Goal: Complete application form

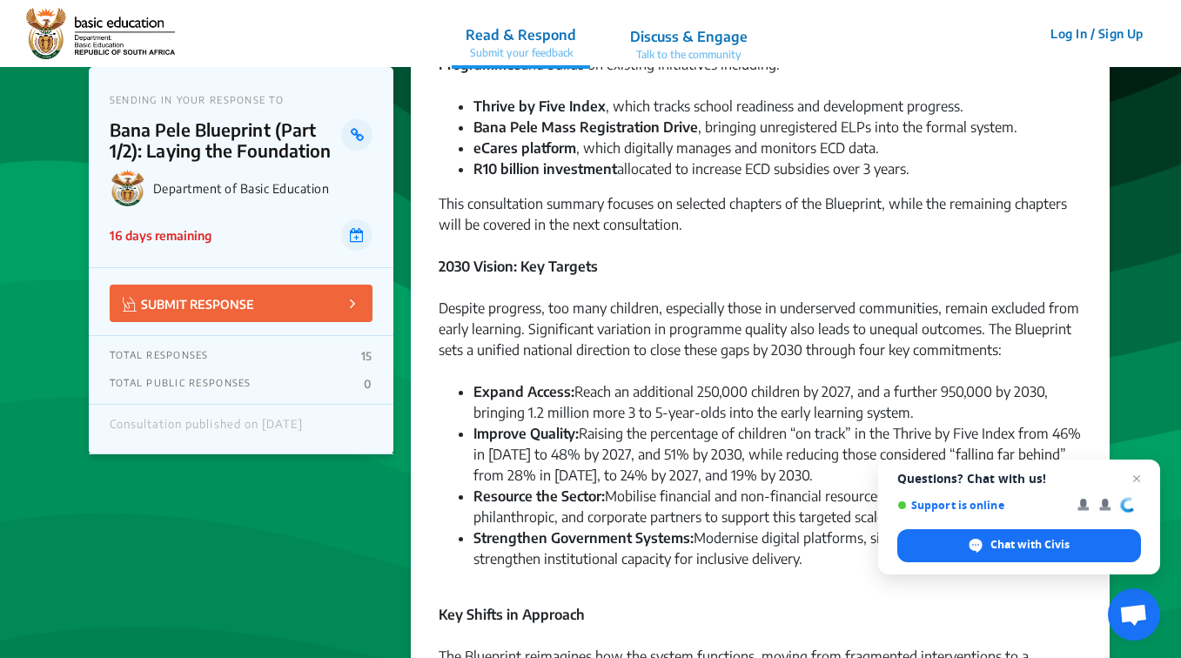
scroll to position [348, 0]
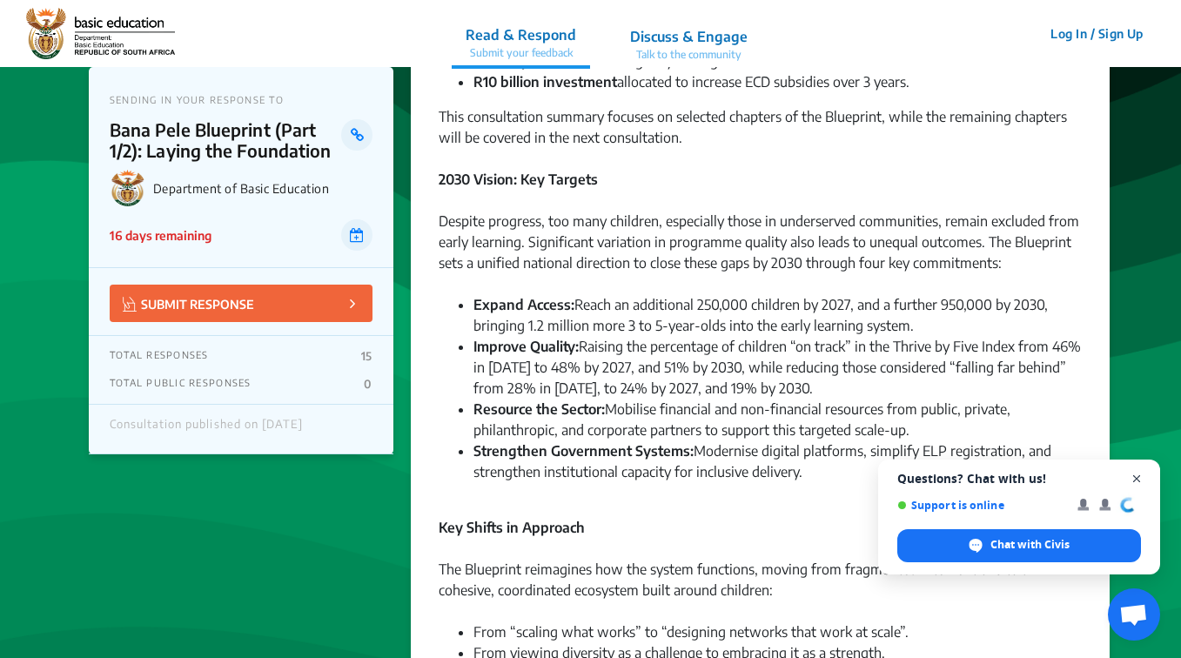
click at [1131, 475] on span "Close chat" at bounding box center [1137, 479] width 22 height 22
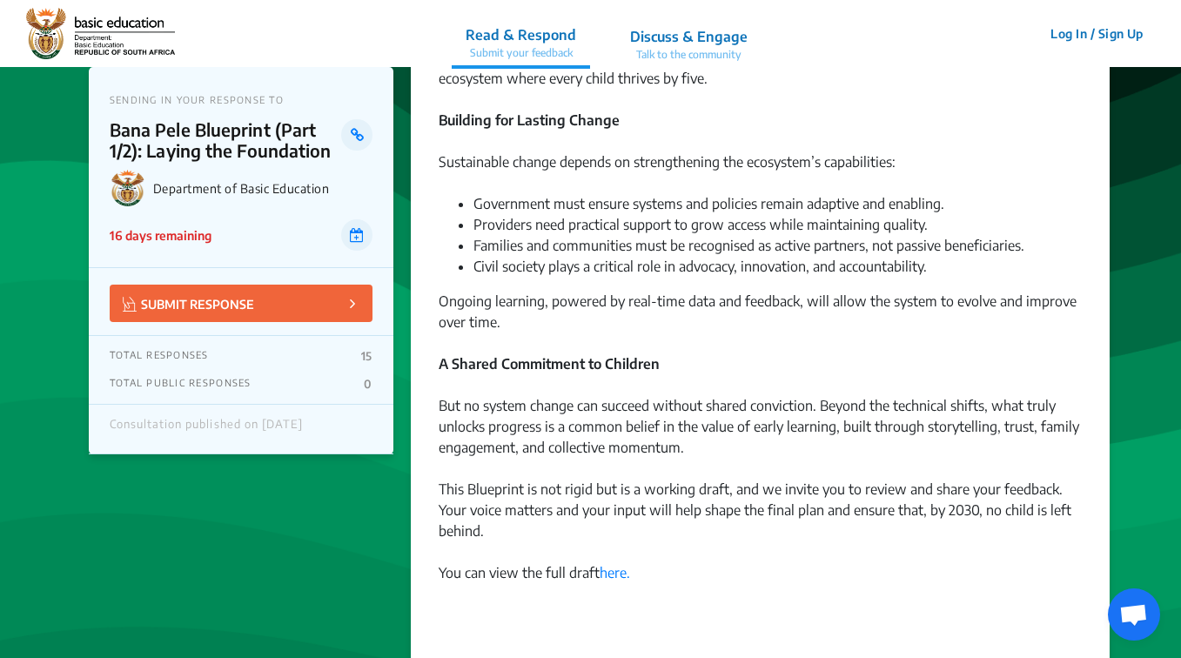
scroll to position [1741, 0]
click at [218, 312] on p "SUBMIT RESPONSE" at bounding box center [188, 303] width 131 height 20
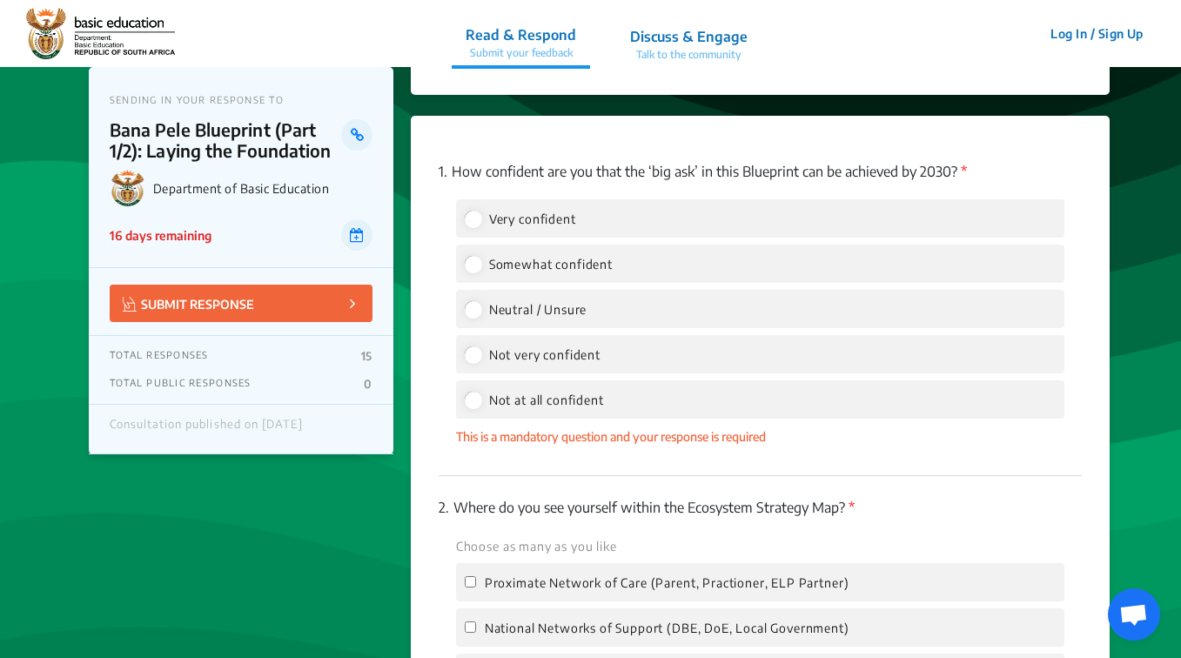
scroll to position [2226, 0]
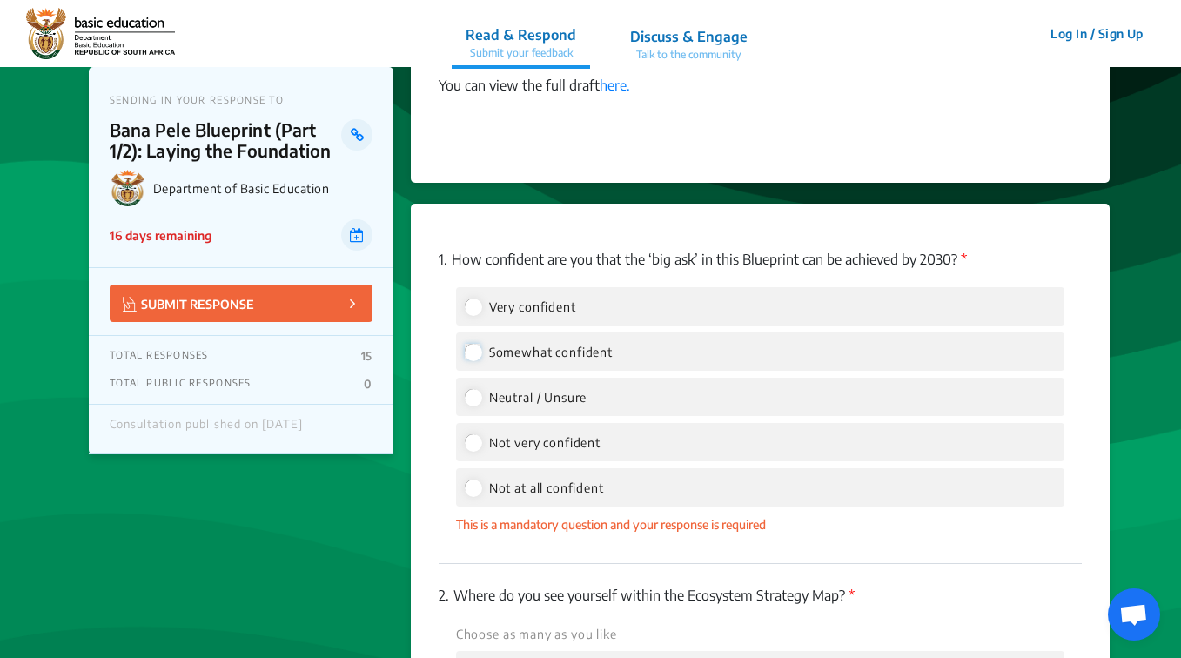
click at [474, 344] on input "Somewhat confident" at bounding box center [473, 352] width 16 height 16
radio input "true"
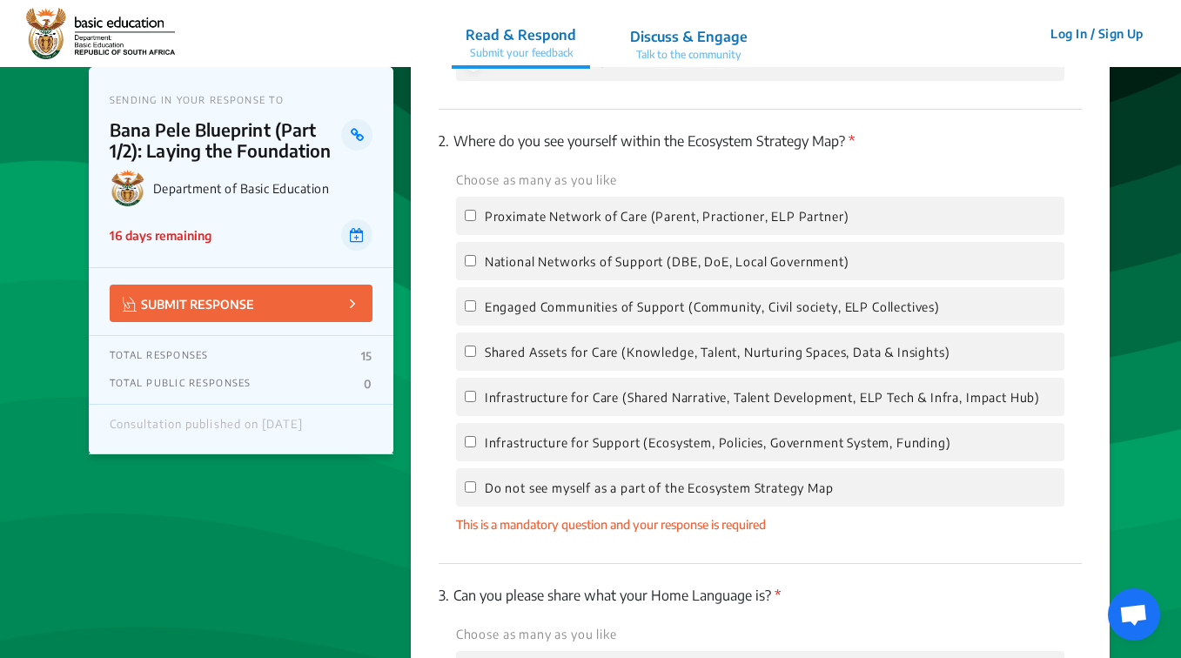
scroll to position [2661, 0]
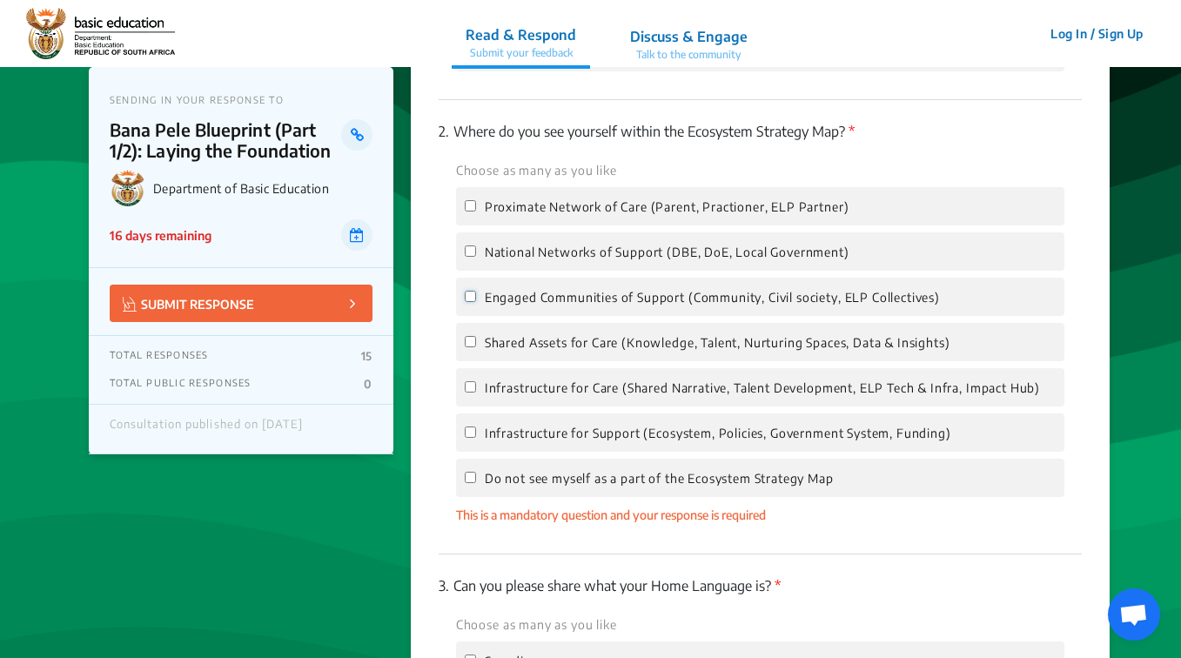
click at [471, 291] on input "Engaged Communities of Support (Community, Civil society, ELP Collectives)" at bounding box center [470, 296] width 11 height 11
checkbox input "true"
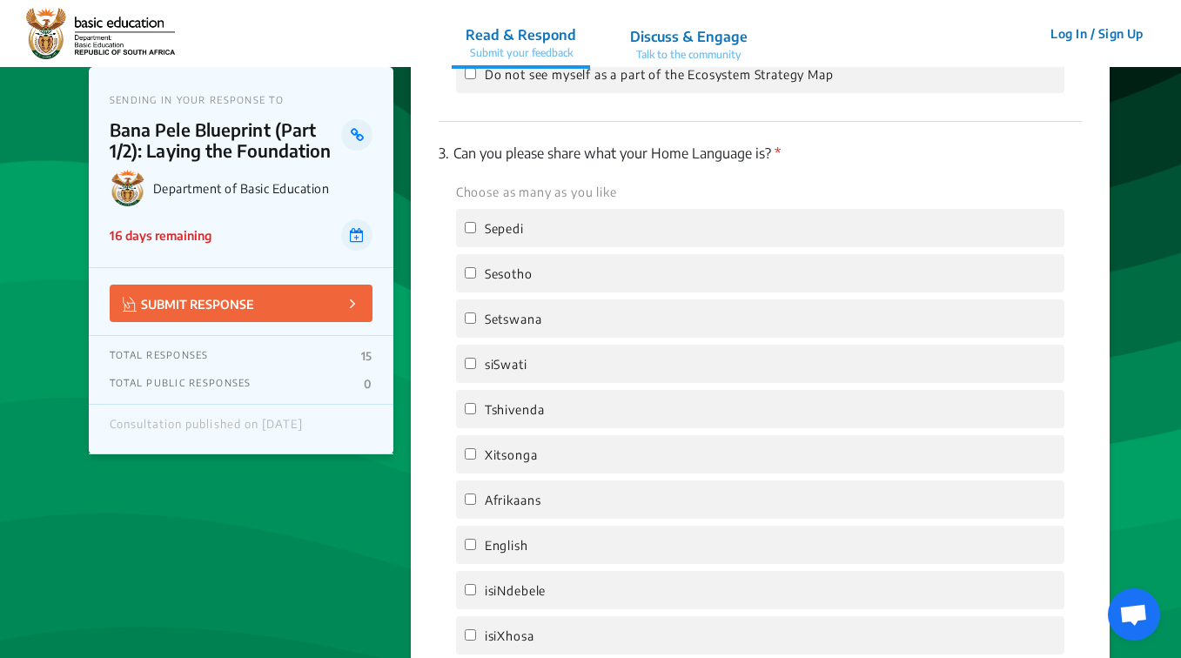
scroll to position [3097, 0]
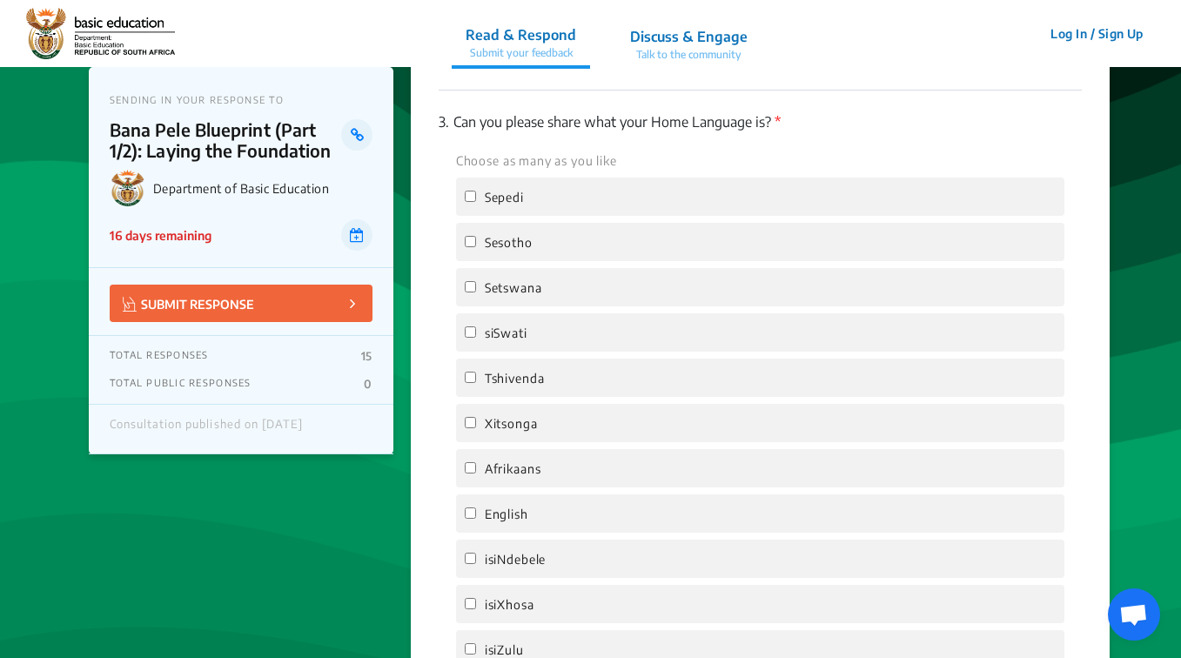
click at [478, 503] on label "English" at bounding box center [497, 513] width 64 height 21
click at [476, 507] on input "English" at bounding box center [470, 512] width 11 height 11
checkbox input "true"
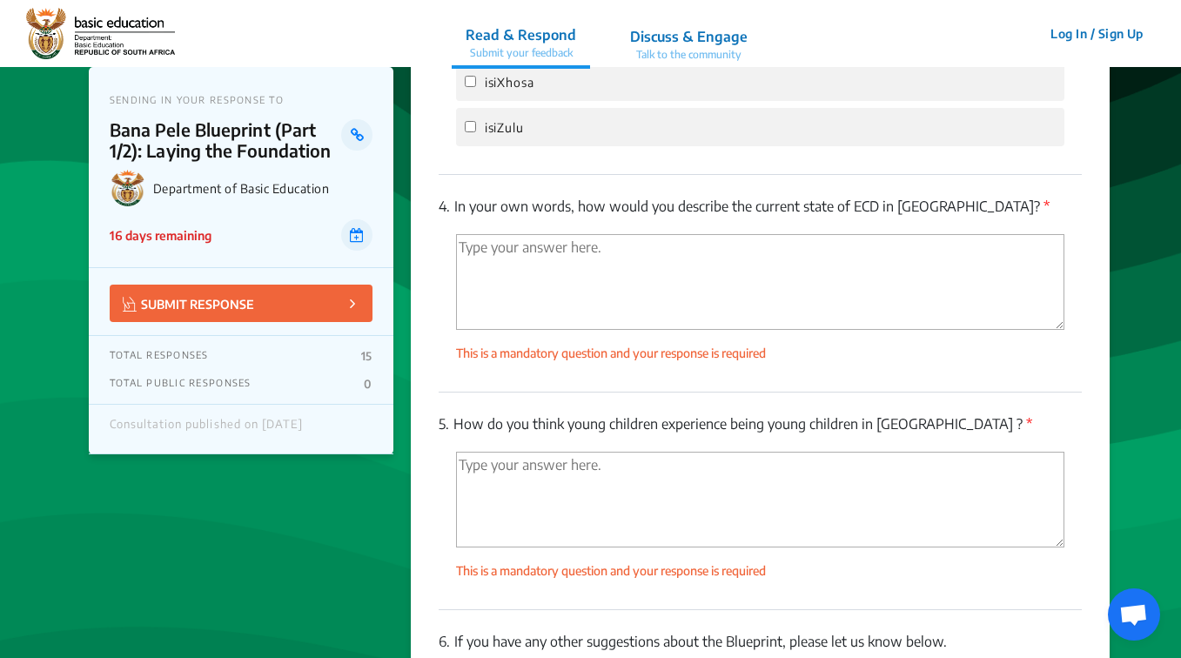
scroll to position [3445, 0]
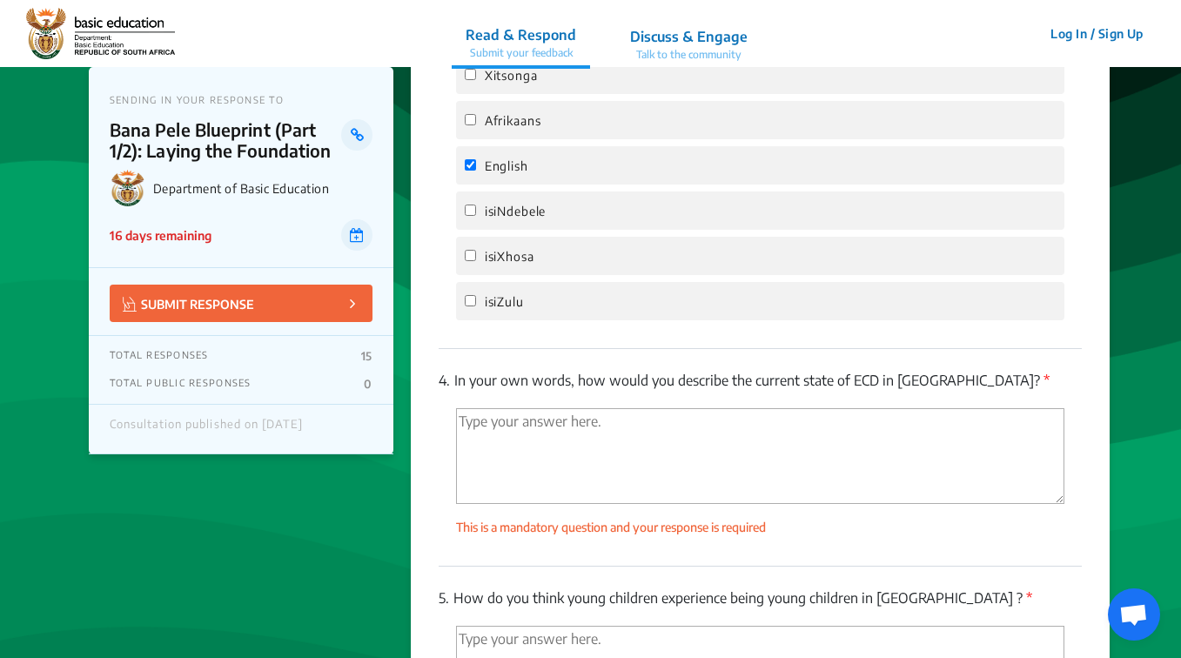
click at [479, 408] on textarea "'Type your answer here.' | translate" at bounding box center [760, 456] width 608 height 96
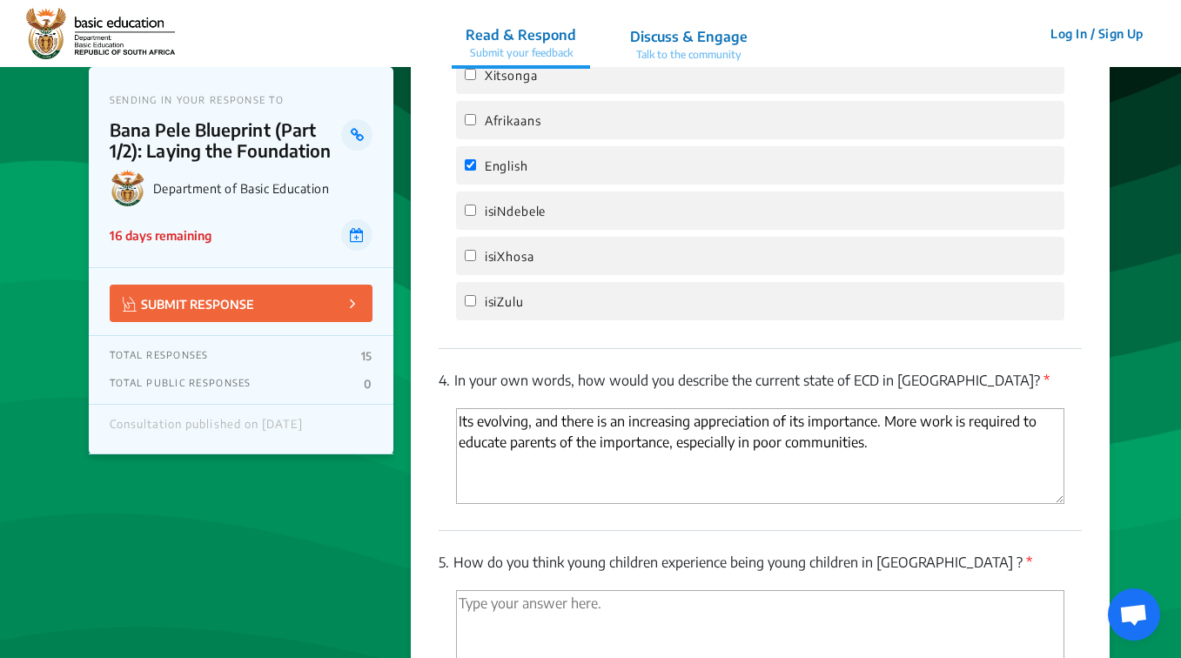
type textarea "Its evolving, and there is an increasing appreciation of its importance. More w…"
click at [890, 590] on textarea "'Type your answer here.' | translate" at bounding box center [760, 638] width 608 height 96
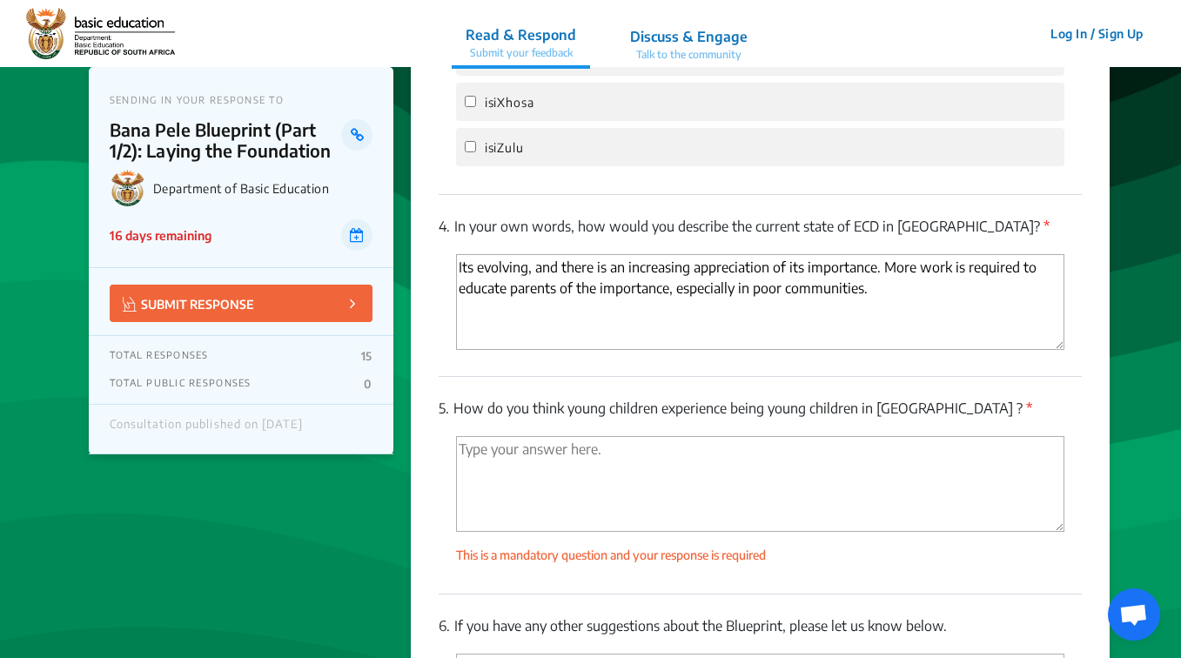
scroll to position [3619, 0]
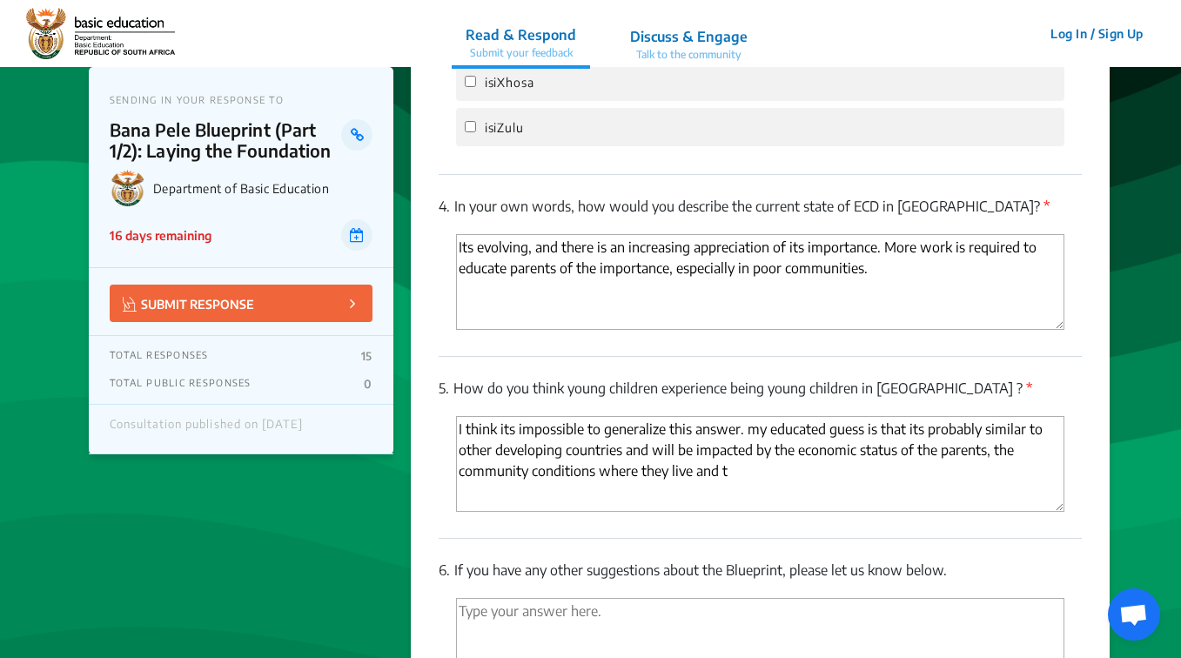
click at [897, 432] on textarea "I think its impossible to generalize this answer. my educated guess is that its…" at bounding box center [760, 464] width 608 height 96
click at [852, 448] on textarea "I think its impossible to generalize this answer. my educated guess is that its…" at bounding box center [760, 464] width 608 height 96
click at [910, 428] on textarea "I think its impossible to generalize this answer. my educated guess is that its…" at bounding box center [760, 464] width 608 height 96
click at [695, 430] on textarea "I think its impossible to generalize this answer. my educated guess is that its…" at bounding box center [760, 464] width 608 height 96
click at [1005, 433] on textarea "I think its impossible to generalize this answer. my educated guess is that its…" at bounding box center [760, 464] width 608 height 96
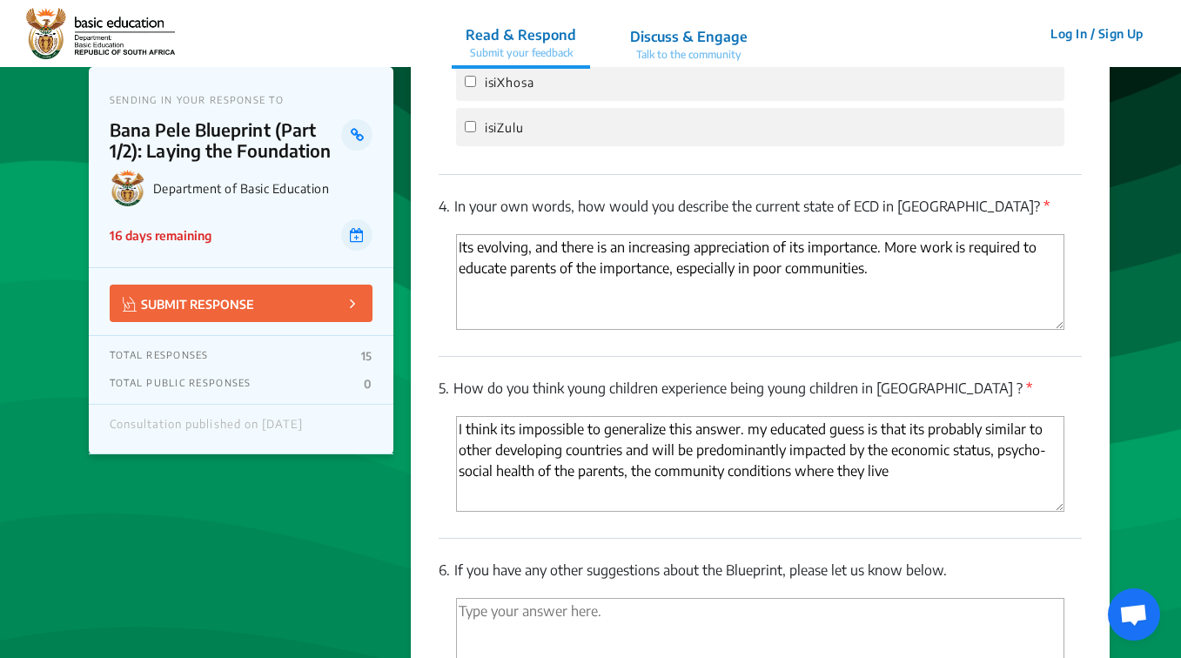
click at [535, 451] on textarea "I think its impossible to generalize this answer. my educated guess is that its…" at bounding box center [760, 464] width 608 height 96
click at [558, 471] on textarea "I think its impossible to generalize this answer. my educated guess is that its…" at bounding box center [760, 464] width 608 height 96
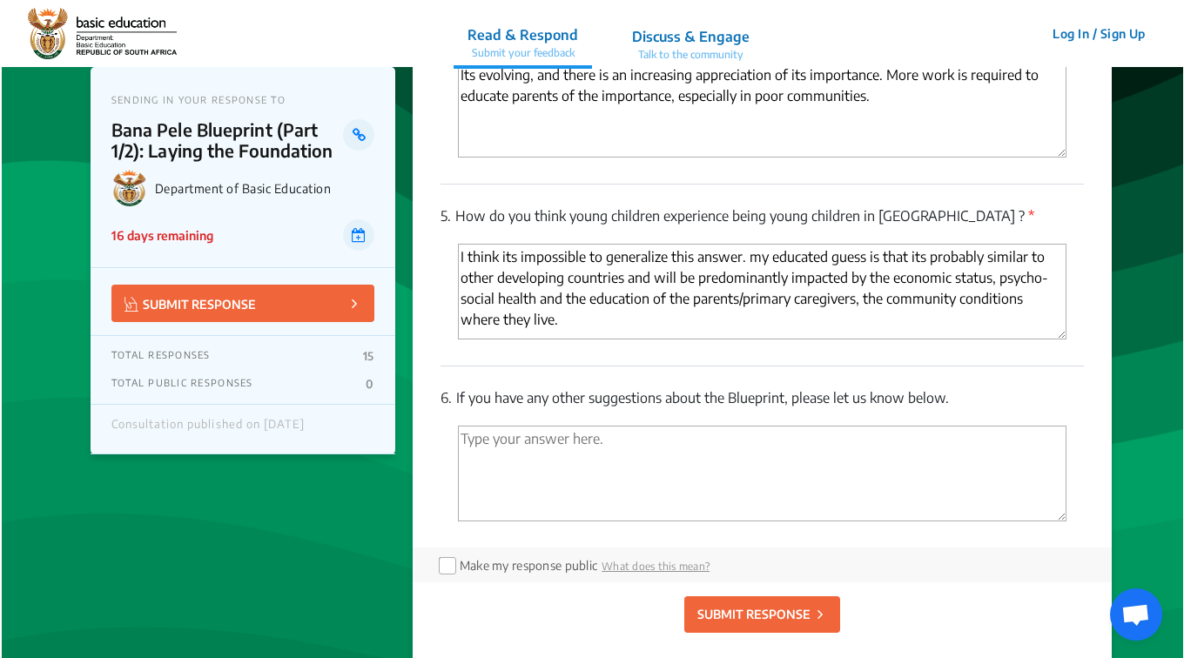
scroll to position [3793, 0]
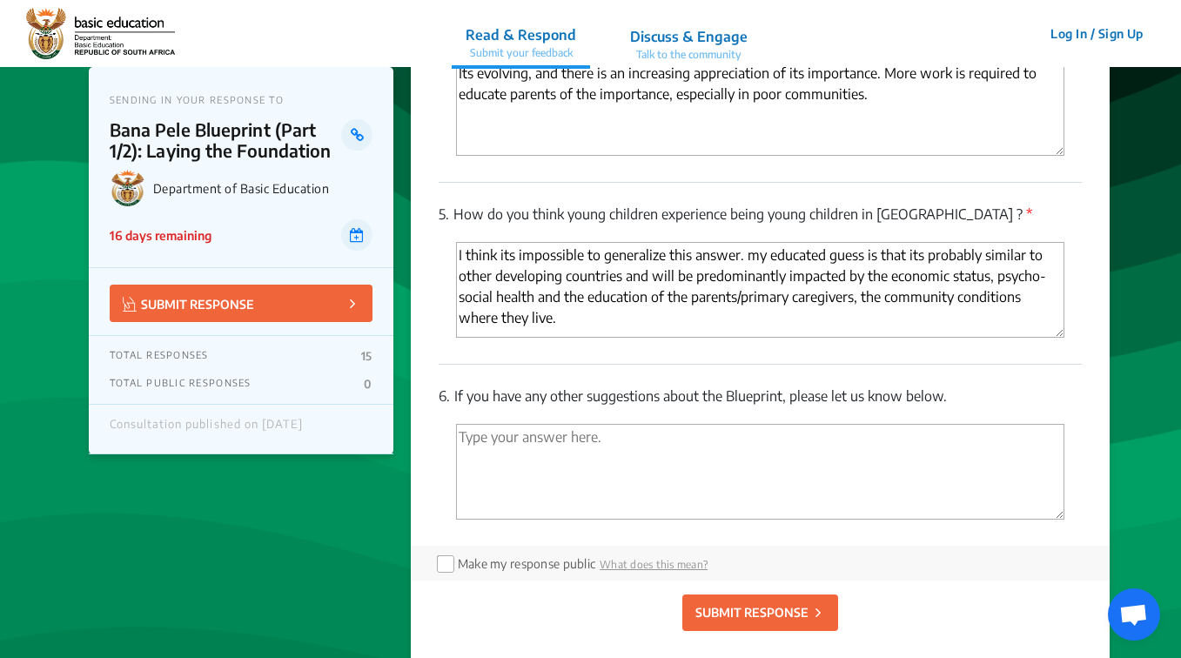
type textarea "I think its impossible to generalize this answer. my educated guess is that its…"
click at [462, 424] on textarea "'Type your answer here.' | translate" at bounding box center [760, 472] width 608 height 96
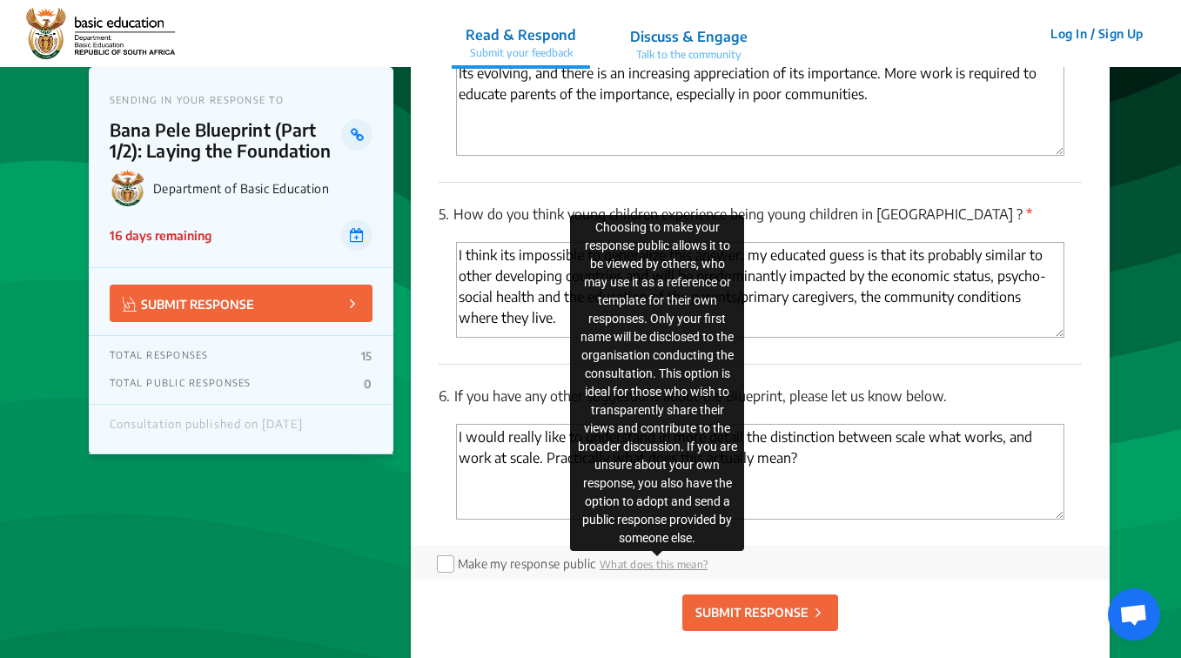
type textarea "I would really like to understand in more detail the distinction between scale …"
click at [621, 558] on span "What does this mean?" at bounding box center [654, 564] width 108 height 13
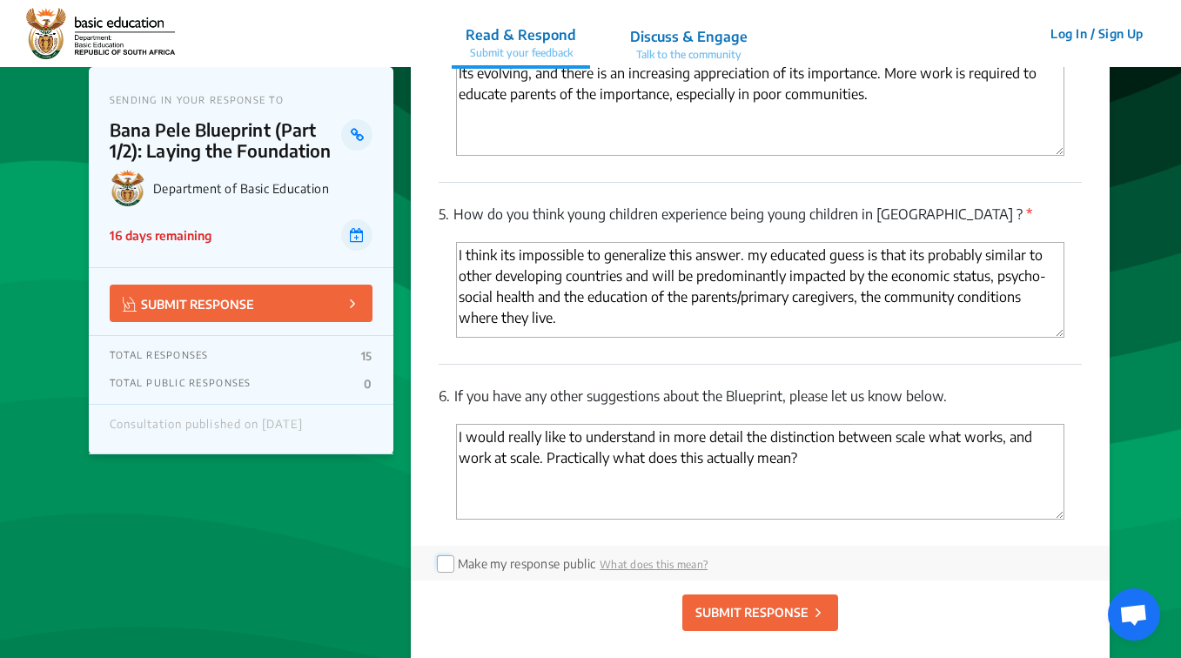
click at [451, 555] on input "checkbox" at bounding box center [444, 562] width 14 height 14
checkbox input "true"
click at [784, 594] on button "SUBMIT RESPONSE" at bounding box center [760, 612] width 156 height 37
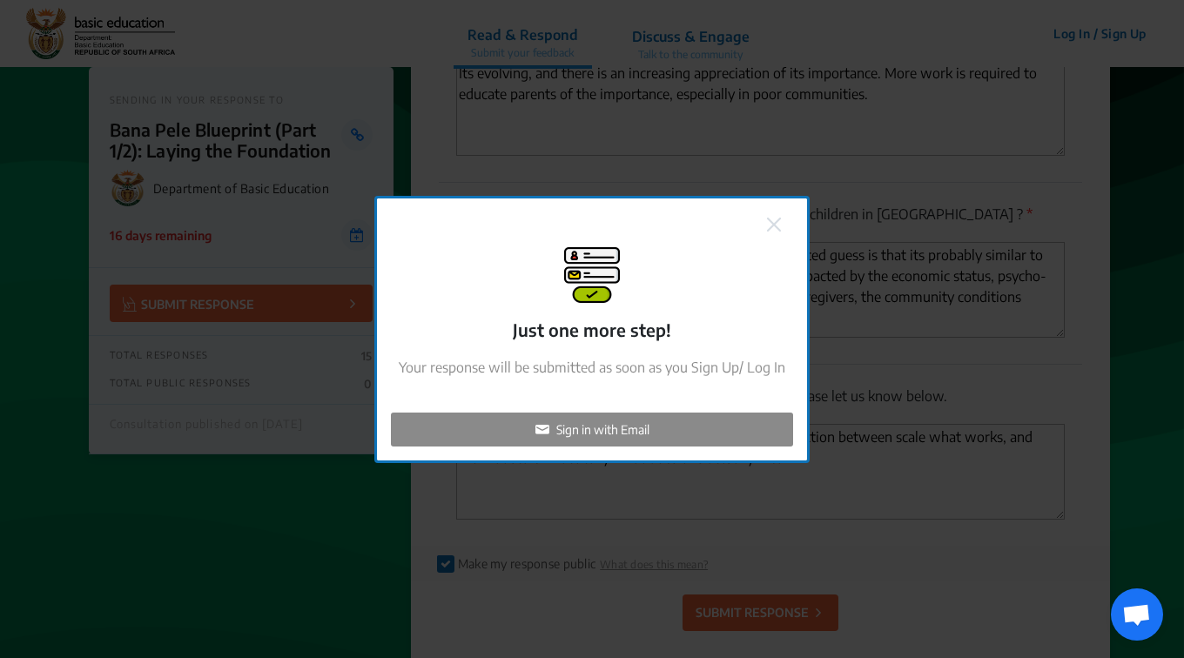
checkbox input "false"
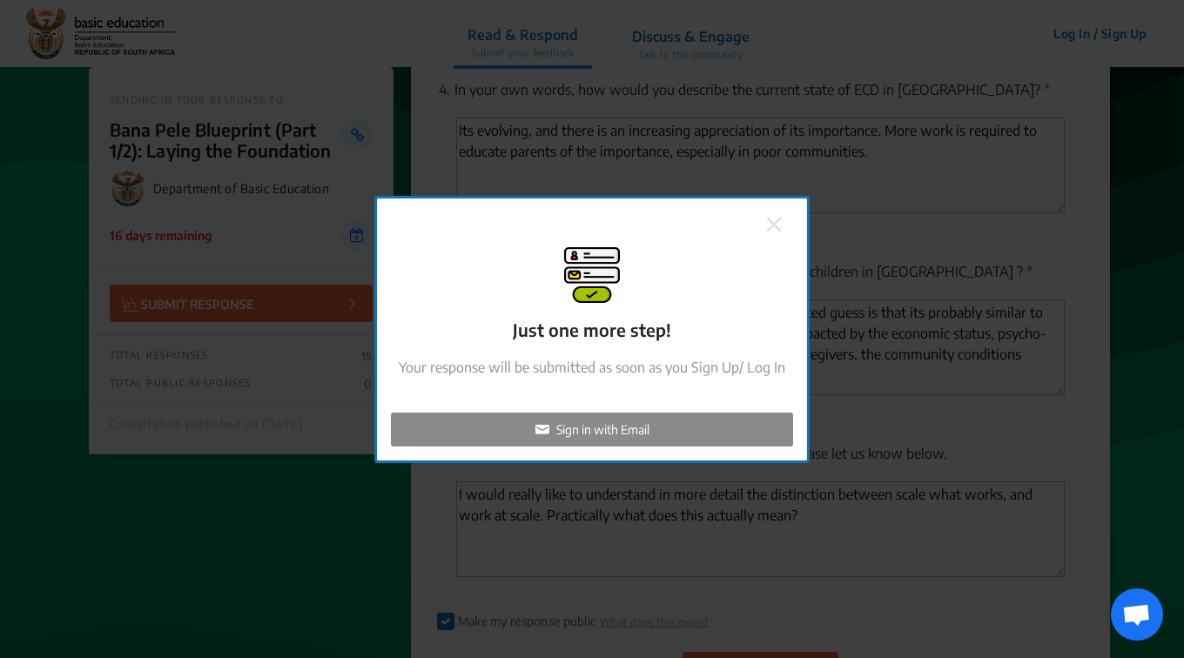
click at [653, 442] on div "Sign in with Email" at bounding box center [592, 430] width 402 height 34
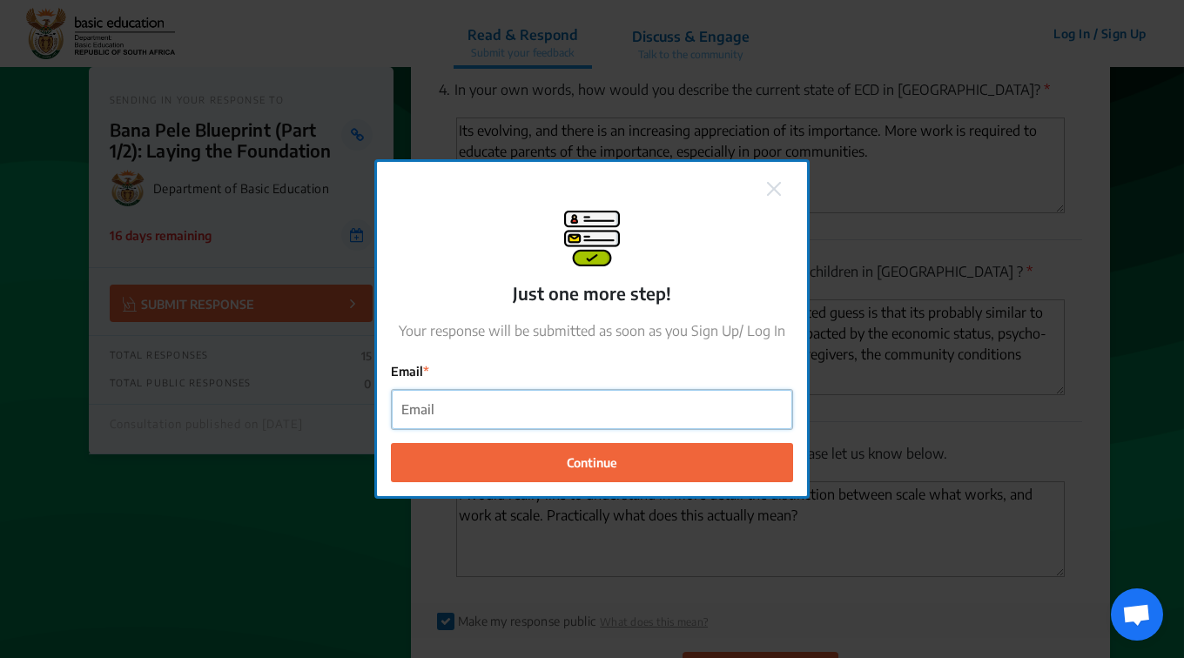
click at [574, 414] on input "Email" at bounding box center [592, 409] width 400 height 39
type input "[PERSON_NAME][EMAIL_ADDRESS][DOMAIN_NAME]"
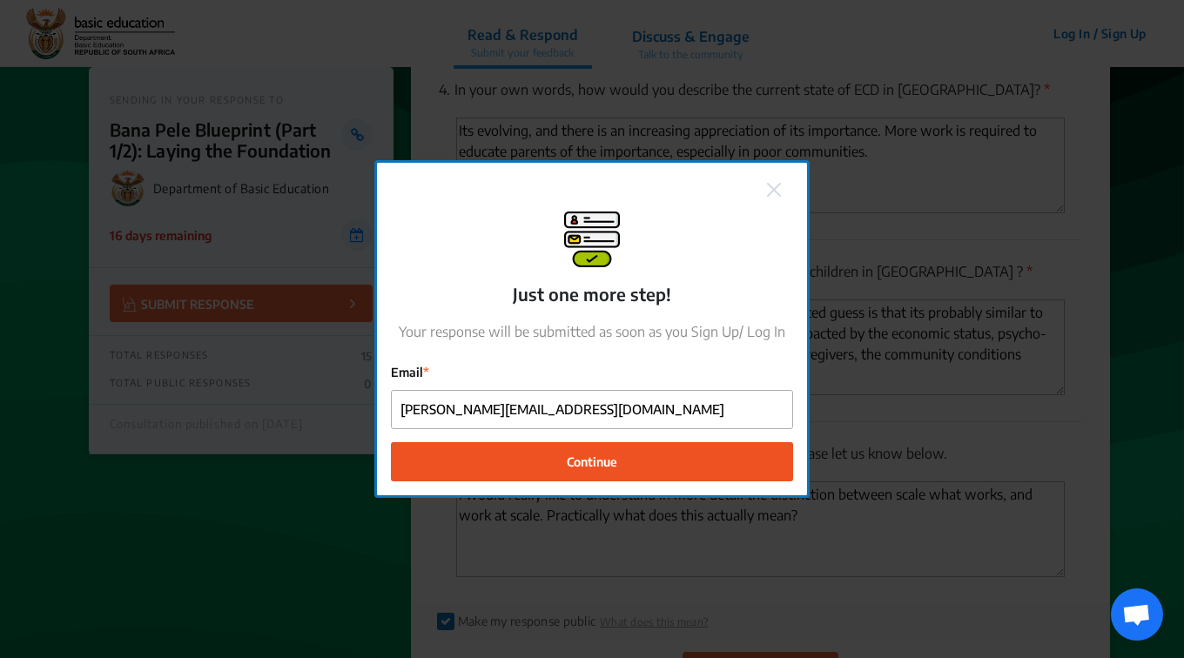
click at [557, 470] on button "Continue" at bounding box center [592, 461] width 402 height 39
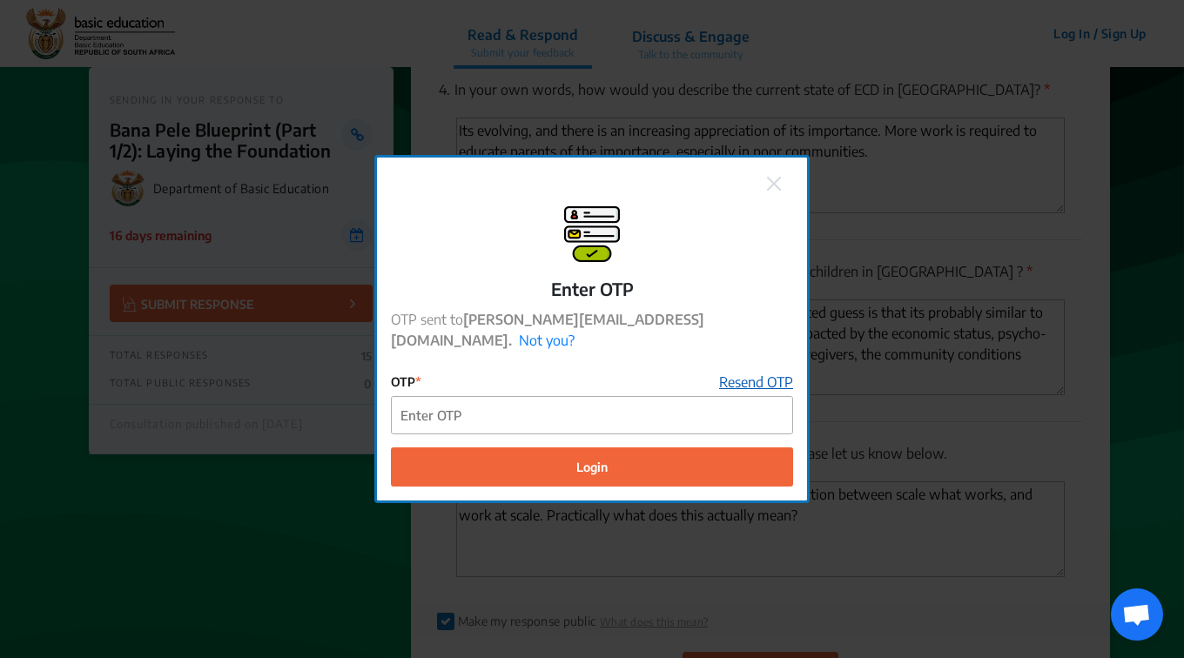
click at [762, 372] on link "Resend OTP" at bounding box center [756, 382] width 74 height 21
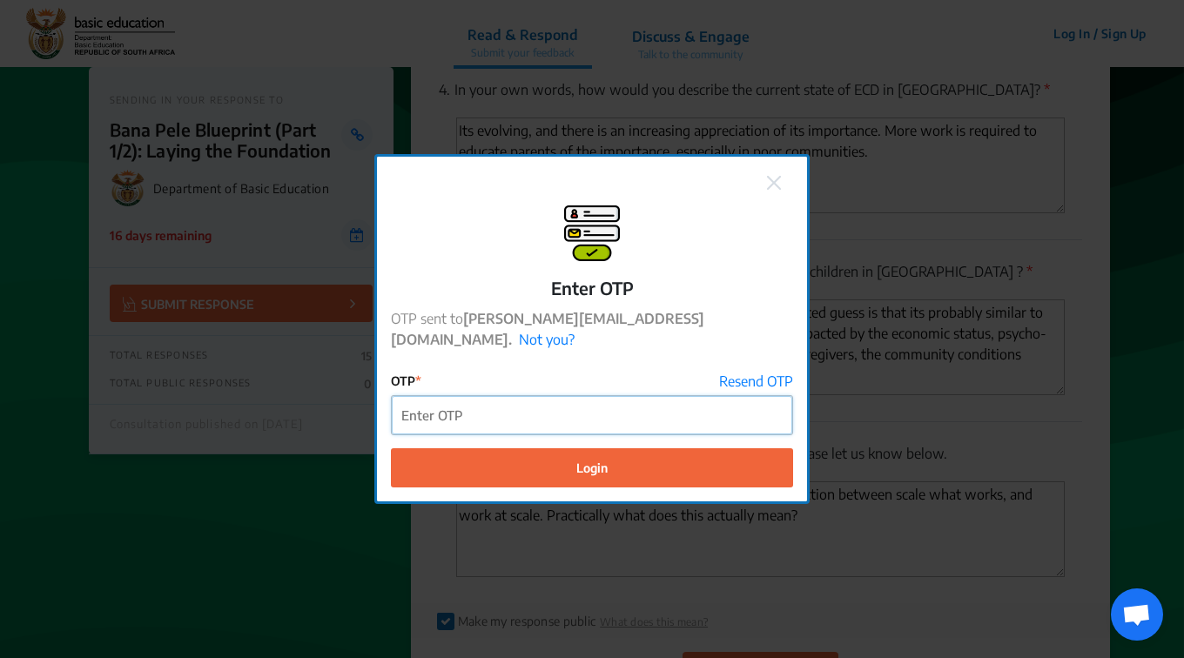
click at [421, 419] on input "OTP" at bounding box center [592, 415] width 400 height 39
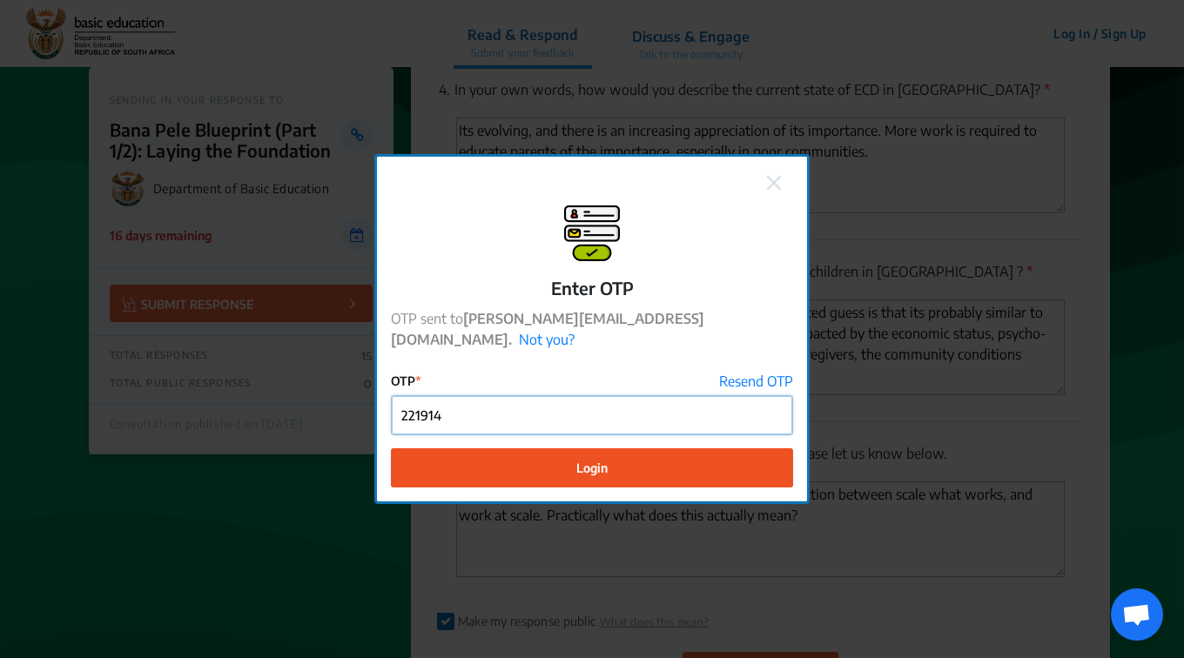
type input "221914"
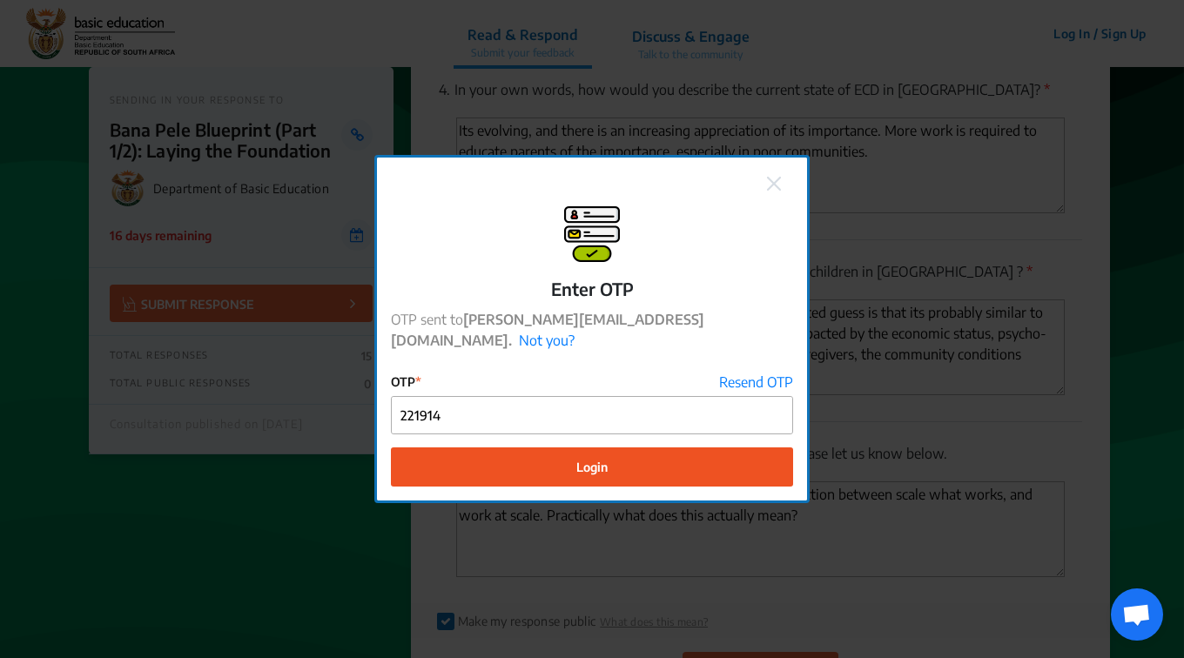
click at [651, 472] on button "Login" at bounding box center [592, 466] width 402 height 39
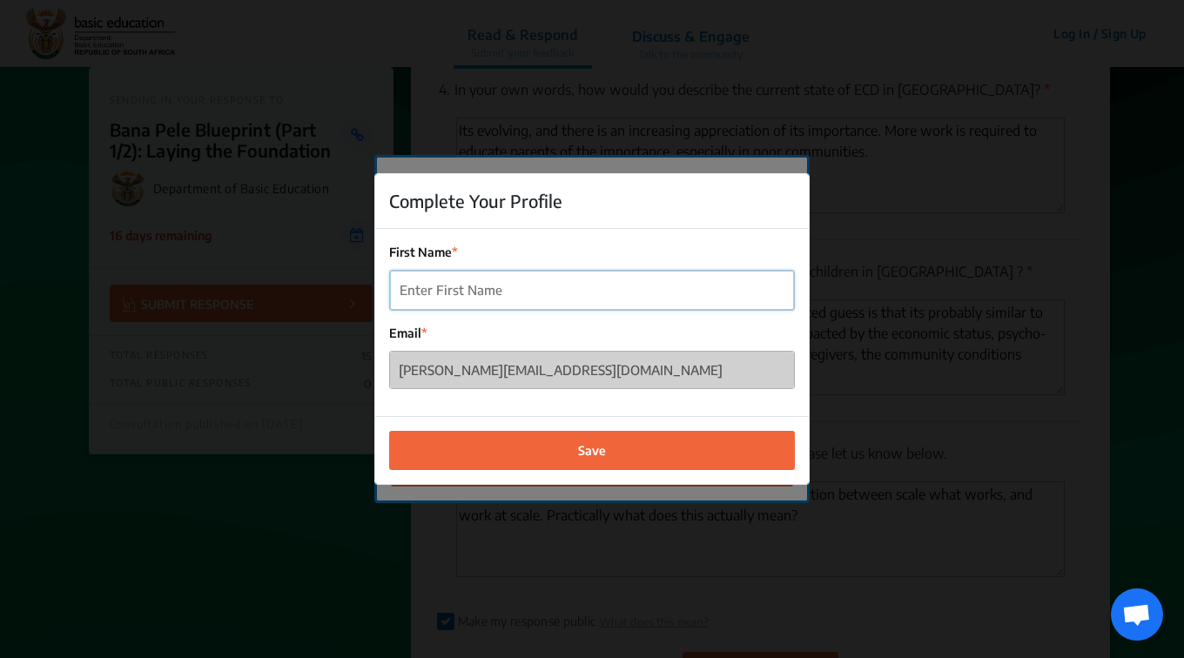
click at [493, 285] on input "First Name" at bounding box center [592, 290] width 404 height 39
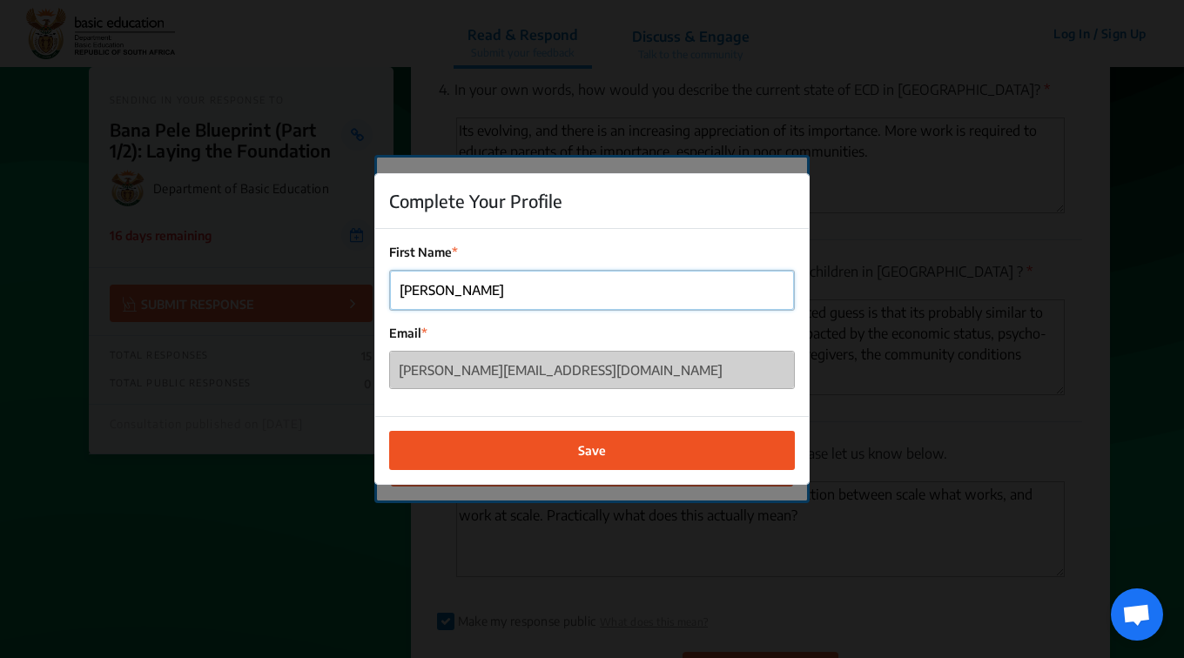
type input "[PERSON_NAME]"
click at [654, 454] on button "Save" at bounding box center [592, 449] width 406 height 39
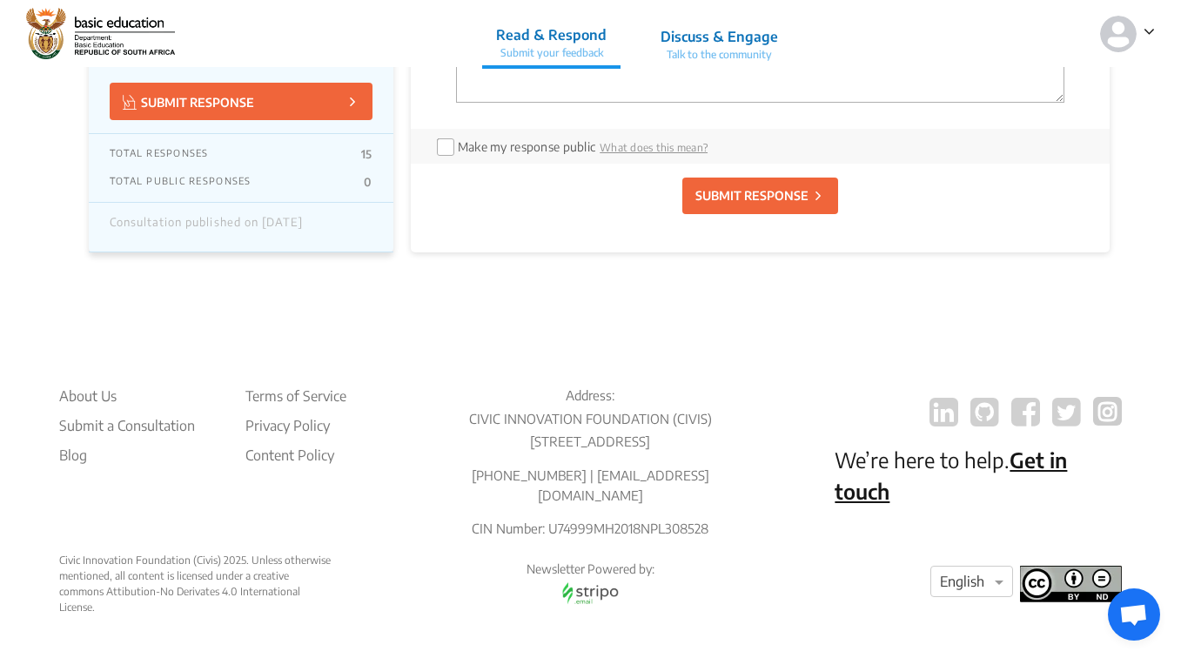
scroll to position [3949, 0]
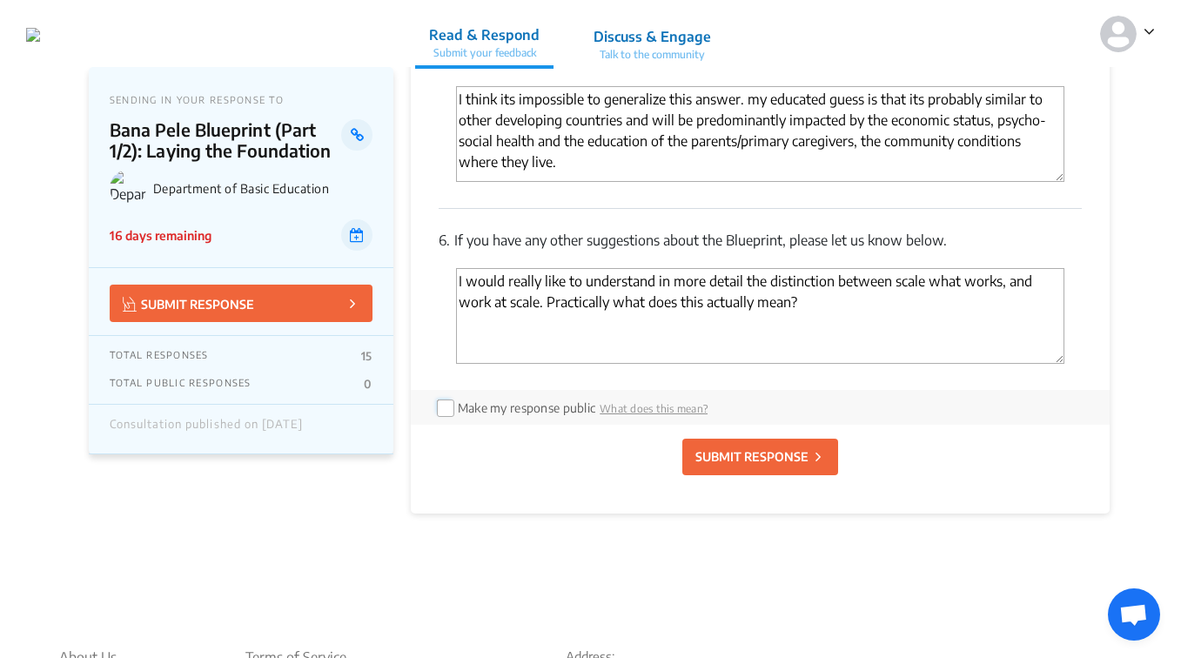
click at [441, 399] on input "checkbox" at bounding box center [444, 406] width 14 height 14
checkbox input "true"
click at [772, 447] on p "SUBMIT RESPONSE" at bounding box center [751, 456] width 113 height 18
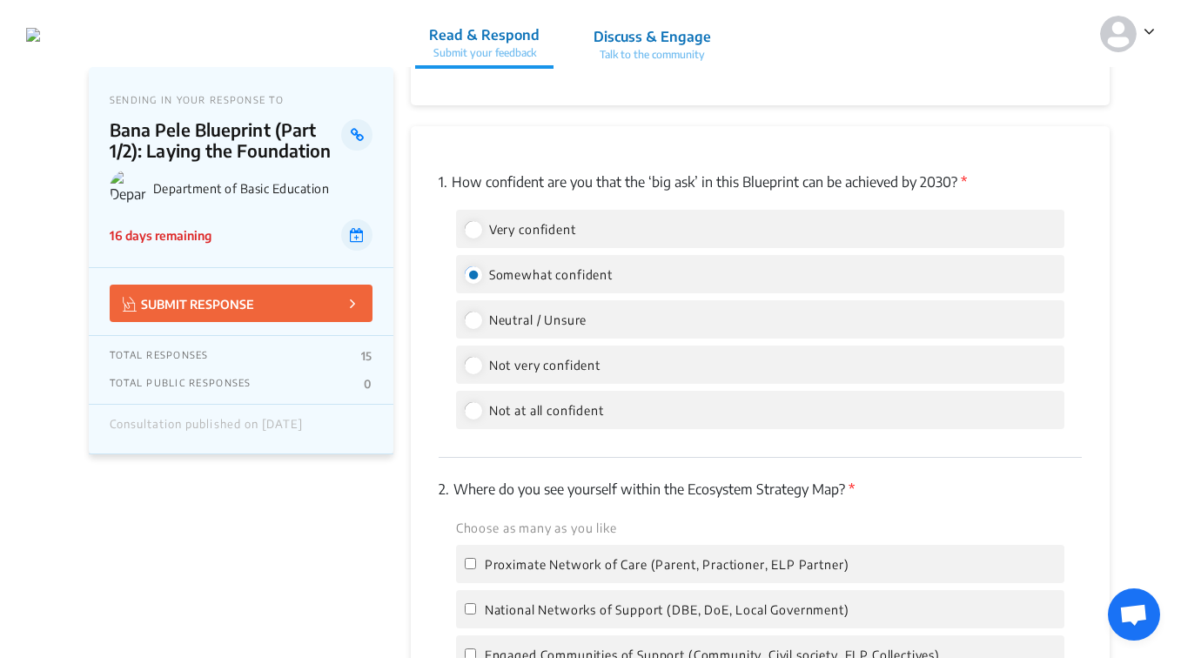
scroll to position [2478, 0]
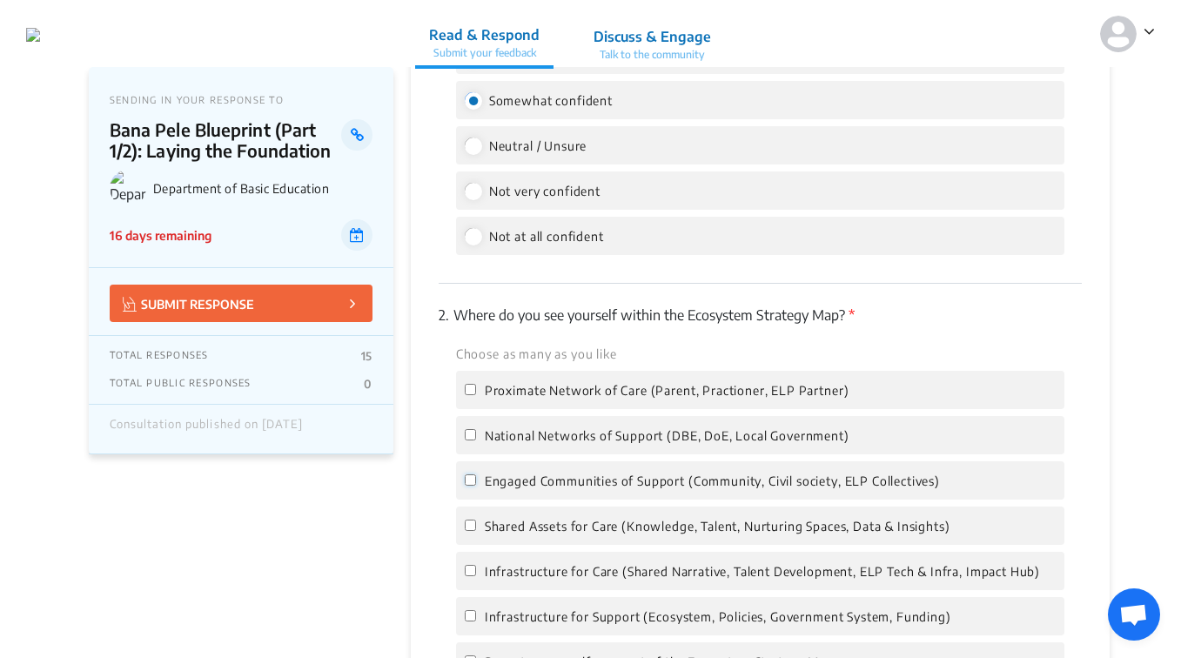
click at [471, 474] on input "Engaged Communities of Support (Community, Civil society, ELP Collectives)" at bounding box center [470, 479] width 11 height 11
checkbox input "true"
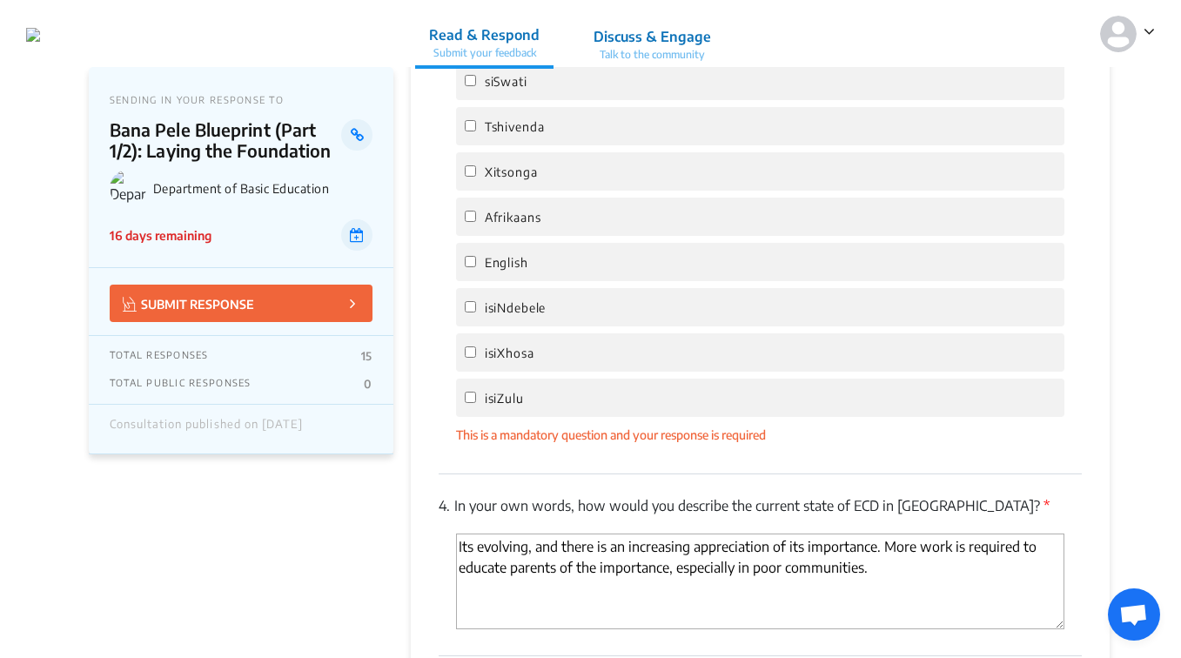
scroll to position [3261, 0]
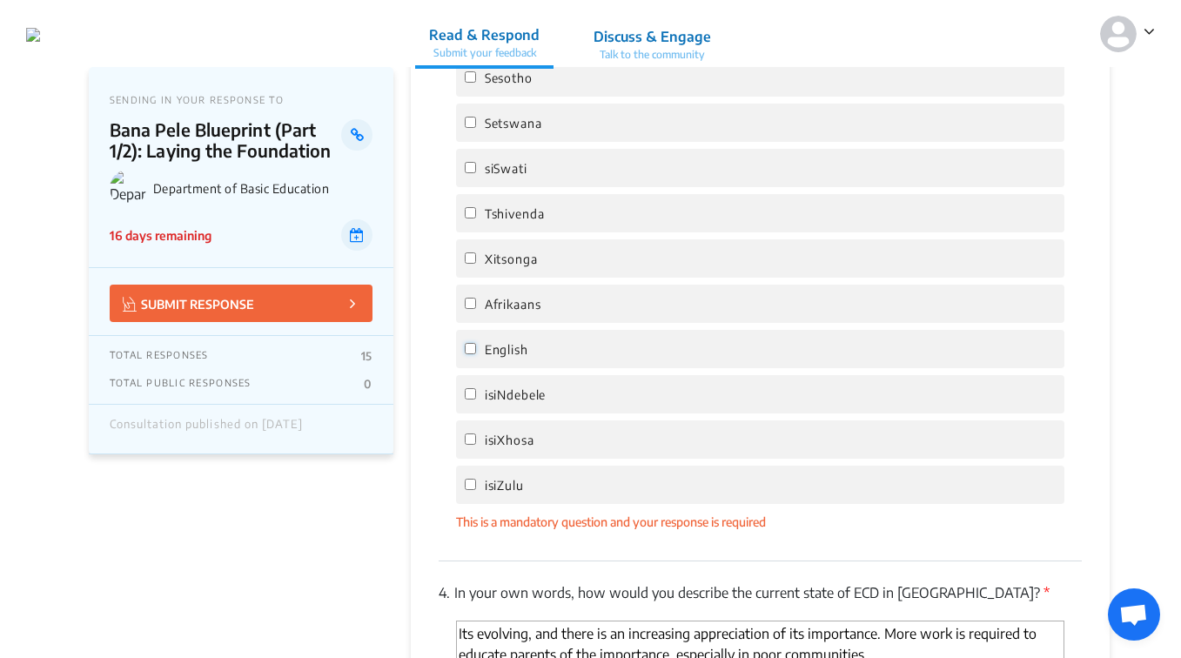
click at [473, 343] on input "English" at bounding box center [470, 348] width 11 height 11
checkbox input "true"
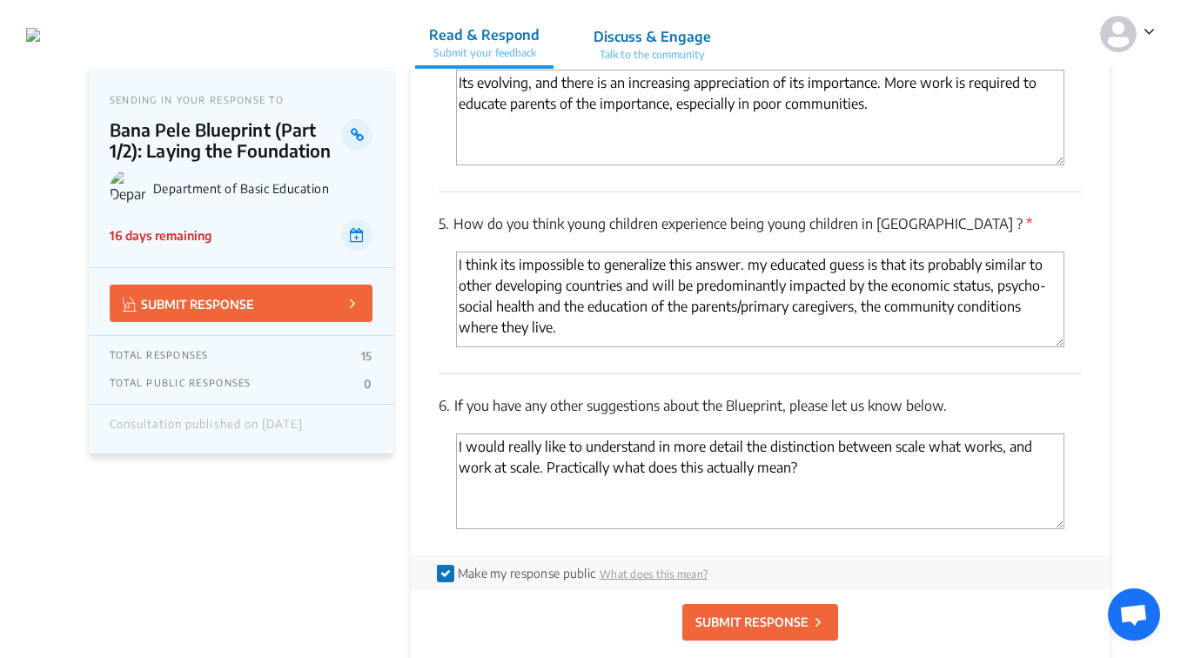
scroll to position [3957, 0]
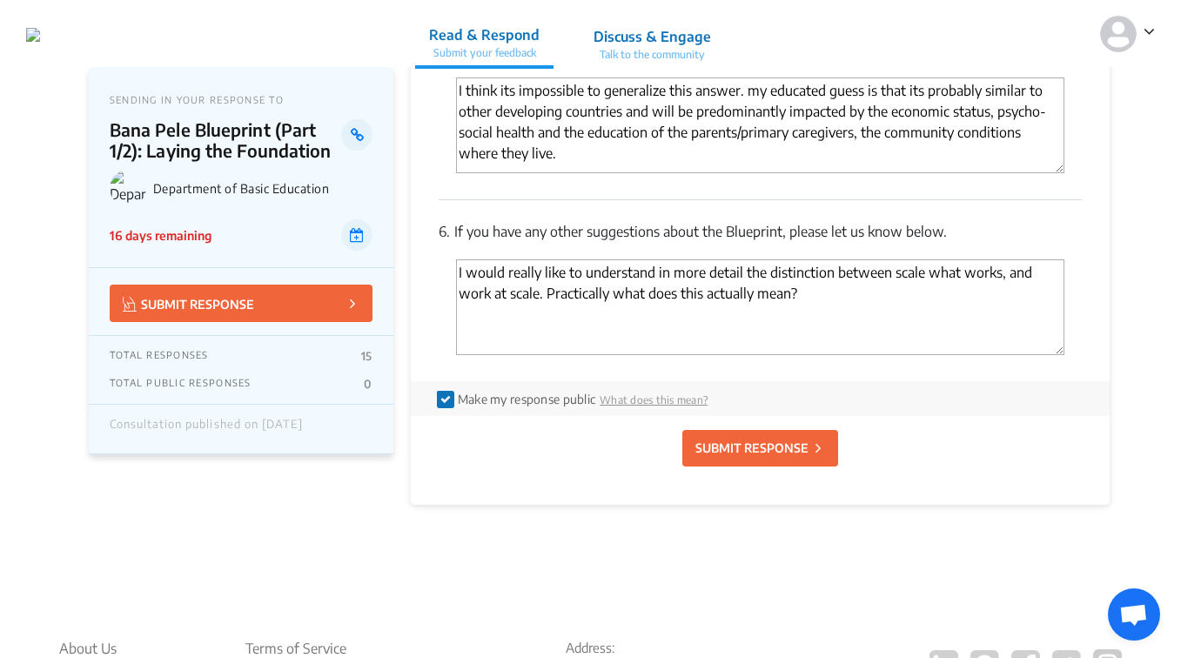
click at [779, 439] on p "SUBMIT RESPONSE" at bounding box center [751, 448] width 113 height 18
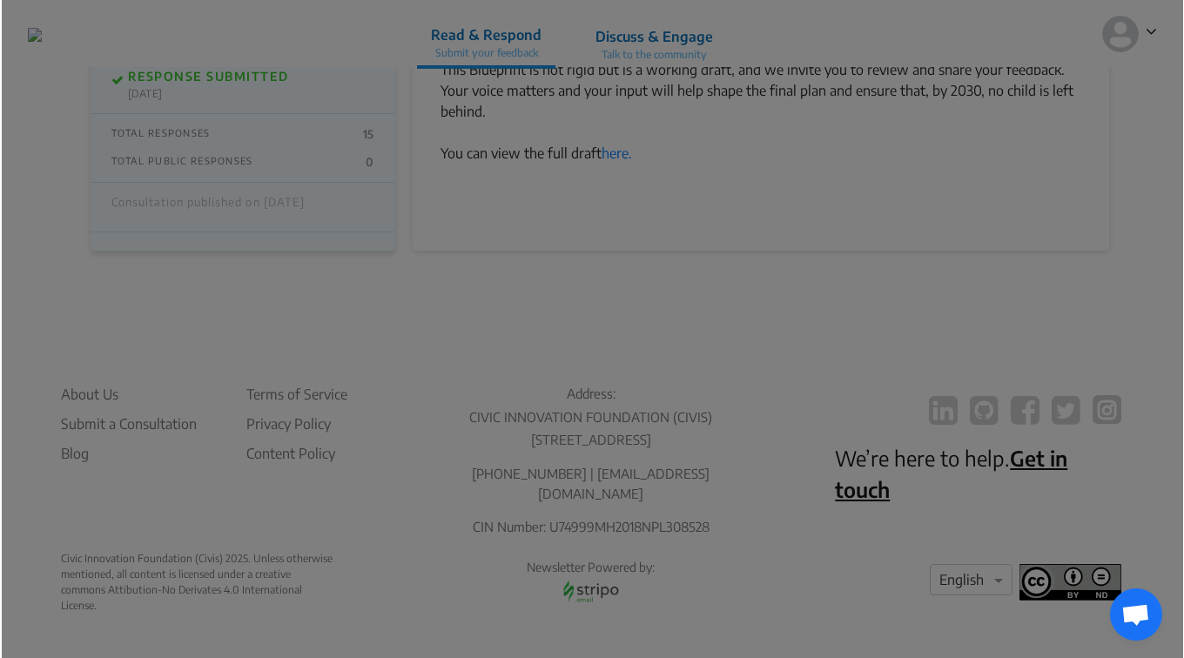
scroll to position [2158, 0]
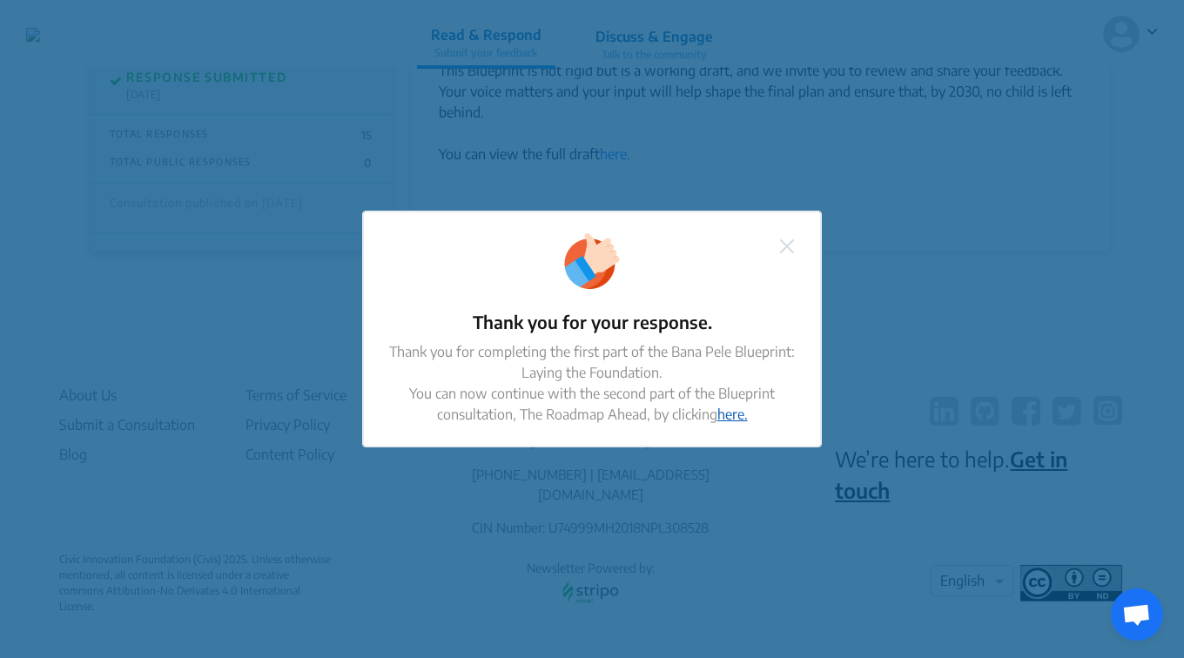
click at [724, 419] on link "here." at bounding box center [732, 414] width 30 height 17
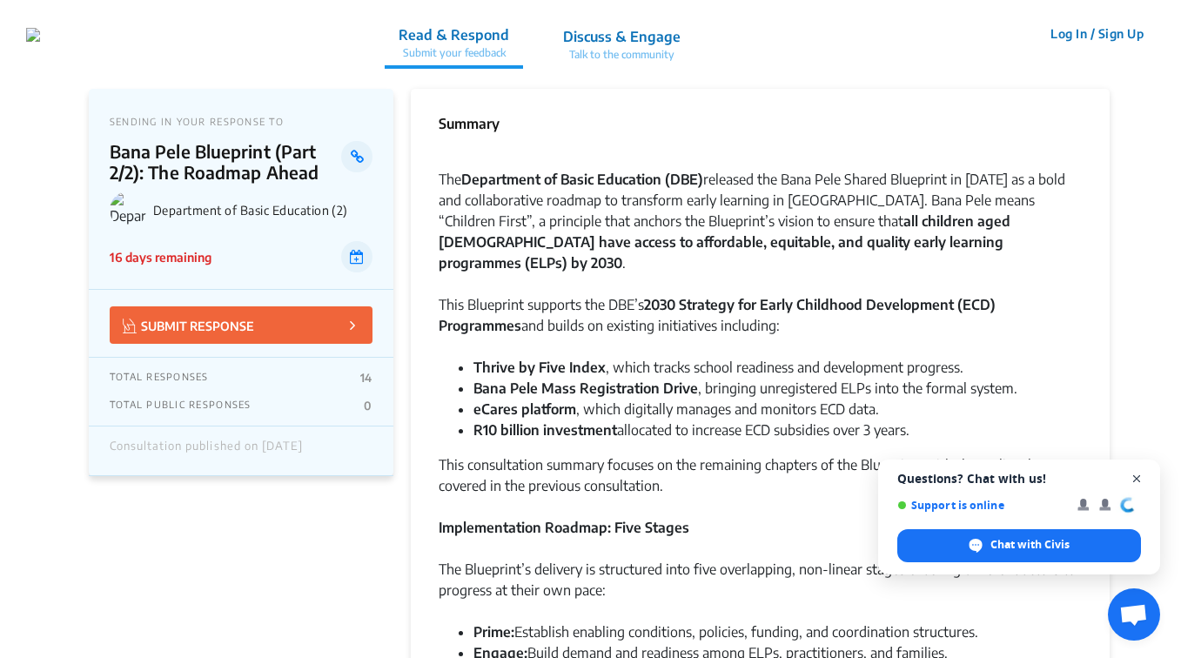
click at [1137, 477] on span "Close chat" at bounding box center [1137, 479] width 22 height 22
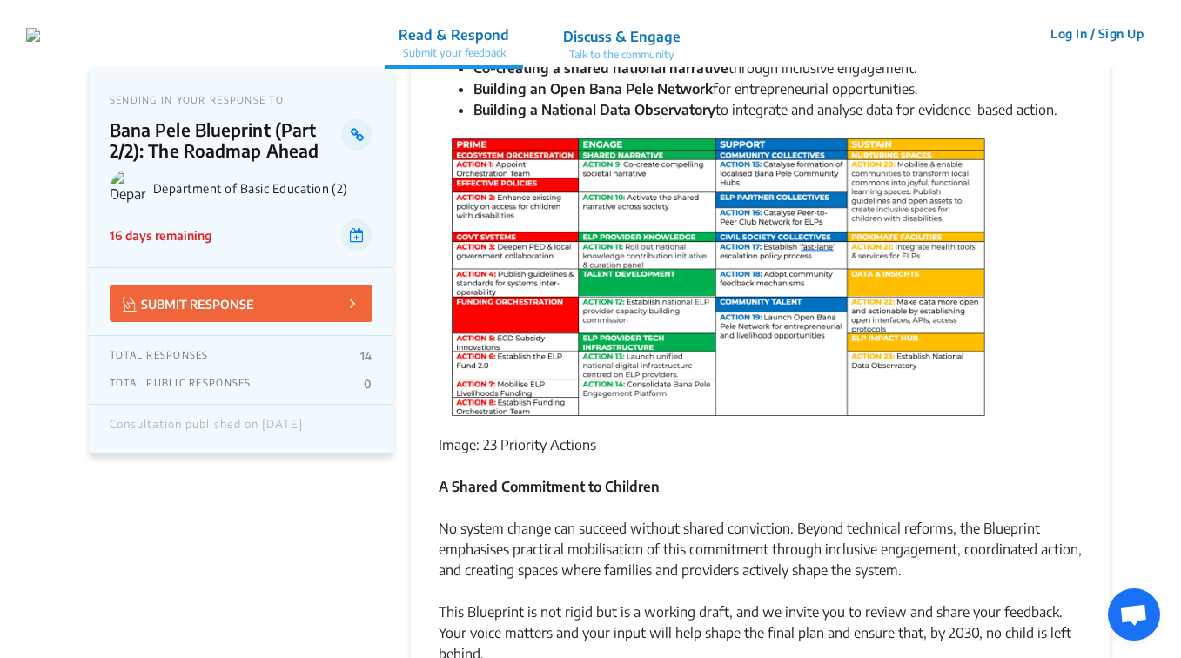
scroll to position [957, 0]
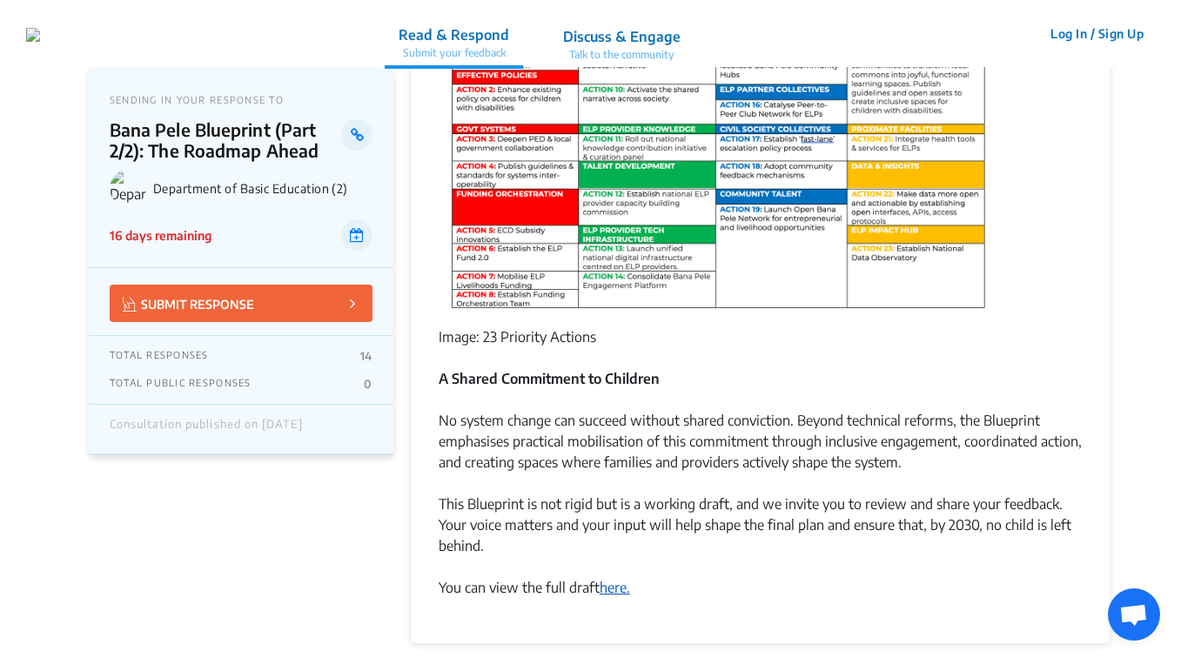
click at [612, 579] on link "here." at bounding box center [615, 587] width 30 height 17
